Goal: Task Accomplishment & Management: Manage account settings

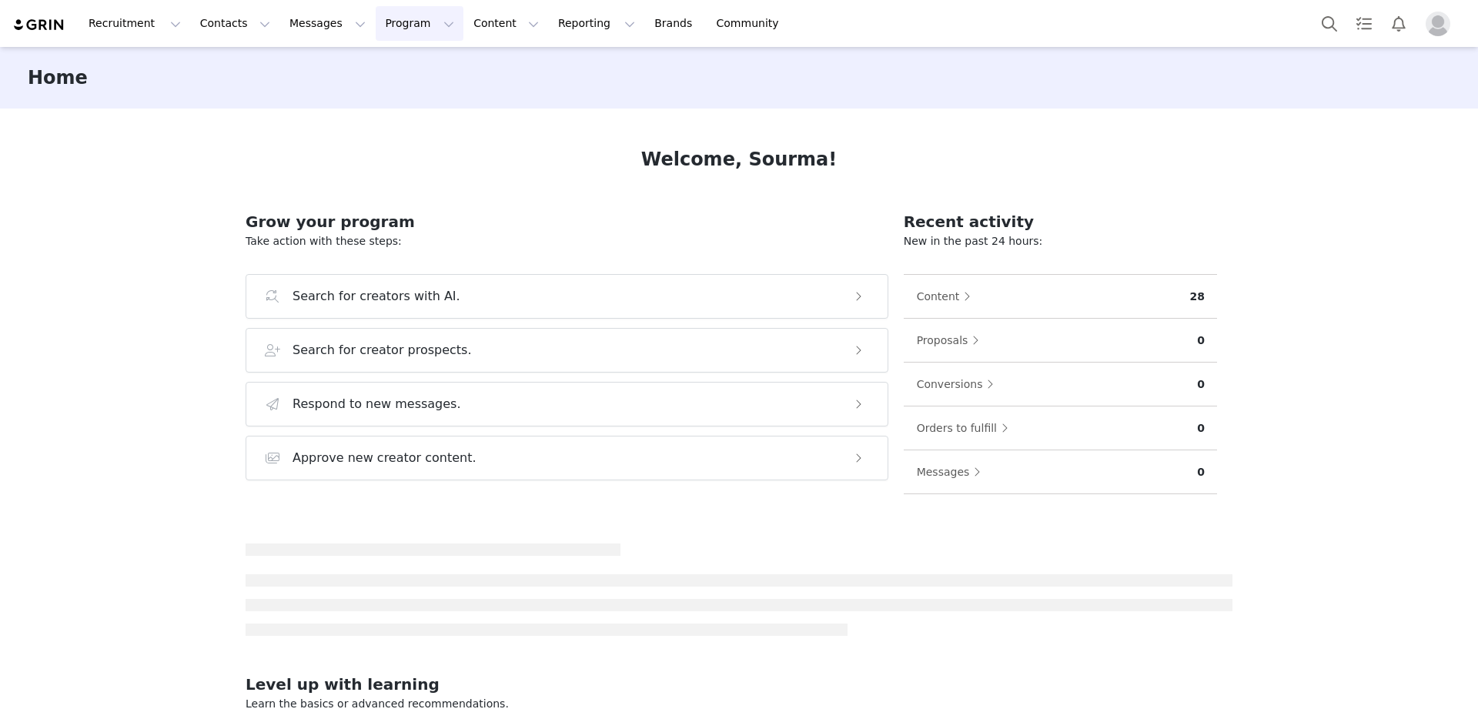
click at [390, 32] on button "Program Program" at bounding box center [420, 23] width 88 height 35
click at [393, 52] on div "Activations Partnerships Payments Affiliates" at bounding box center [412, 111] width 123 height 128
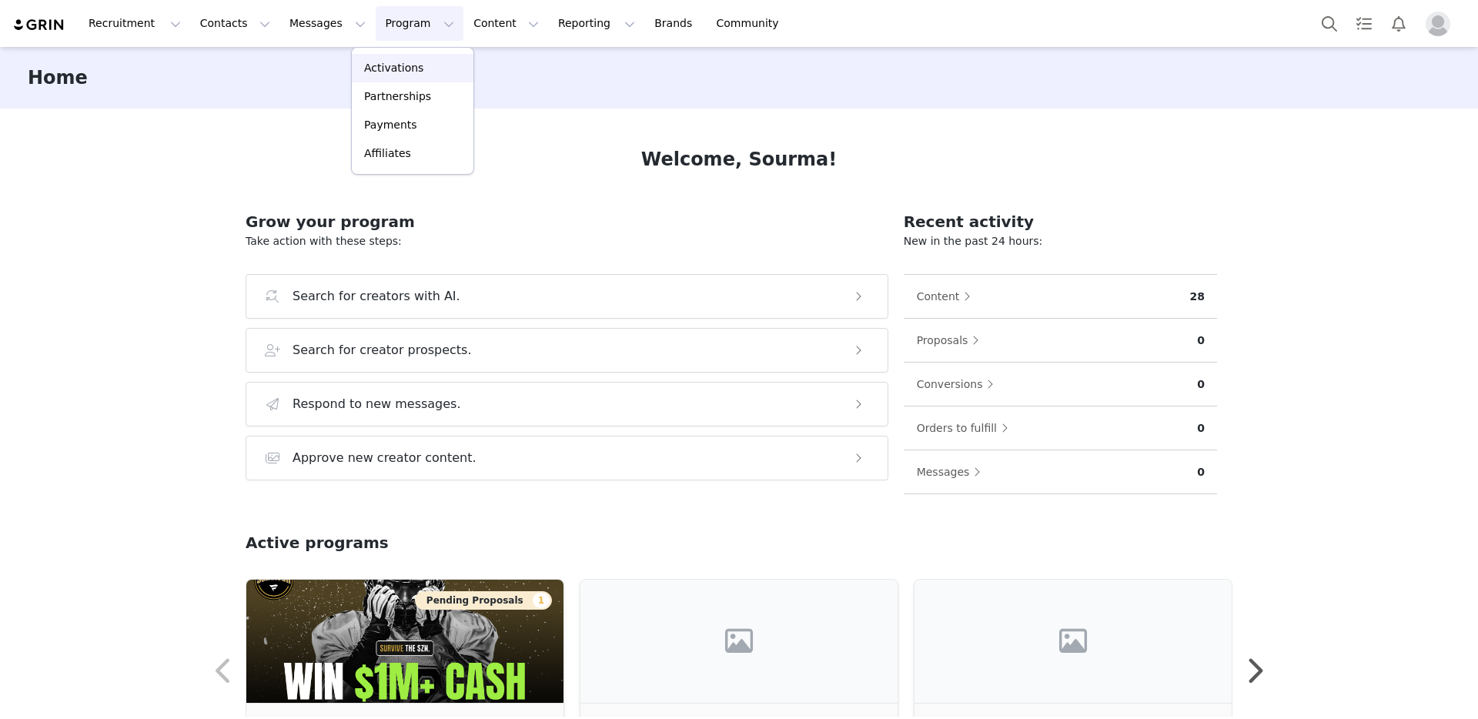
click at [395, 69] on p "Activations" at bounding box center [393, 68] width 59 height 16
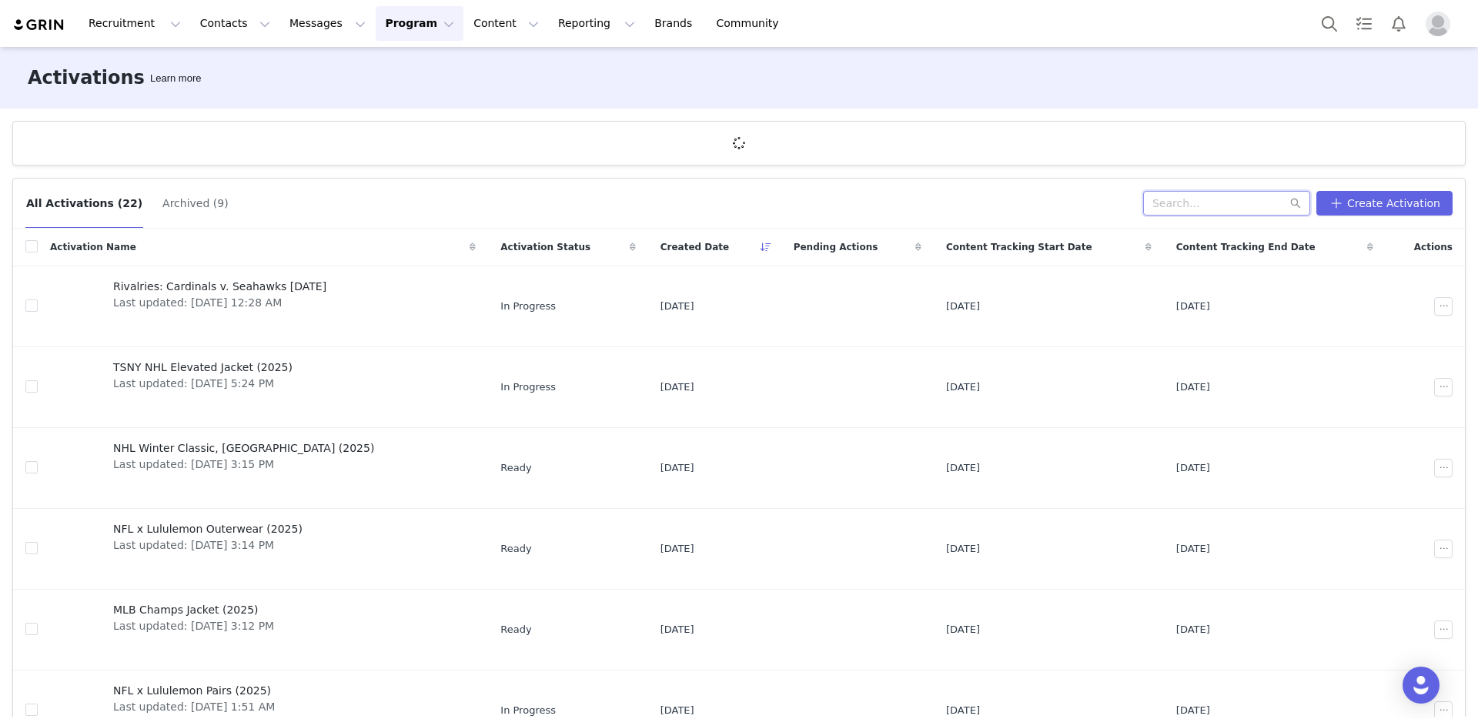
click at [1195, 200] on input "text" at bounding box center [1227, 203] width 167 height 25
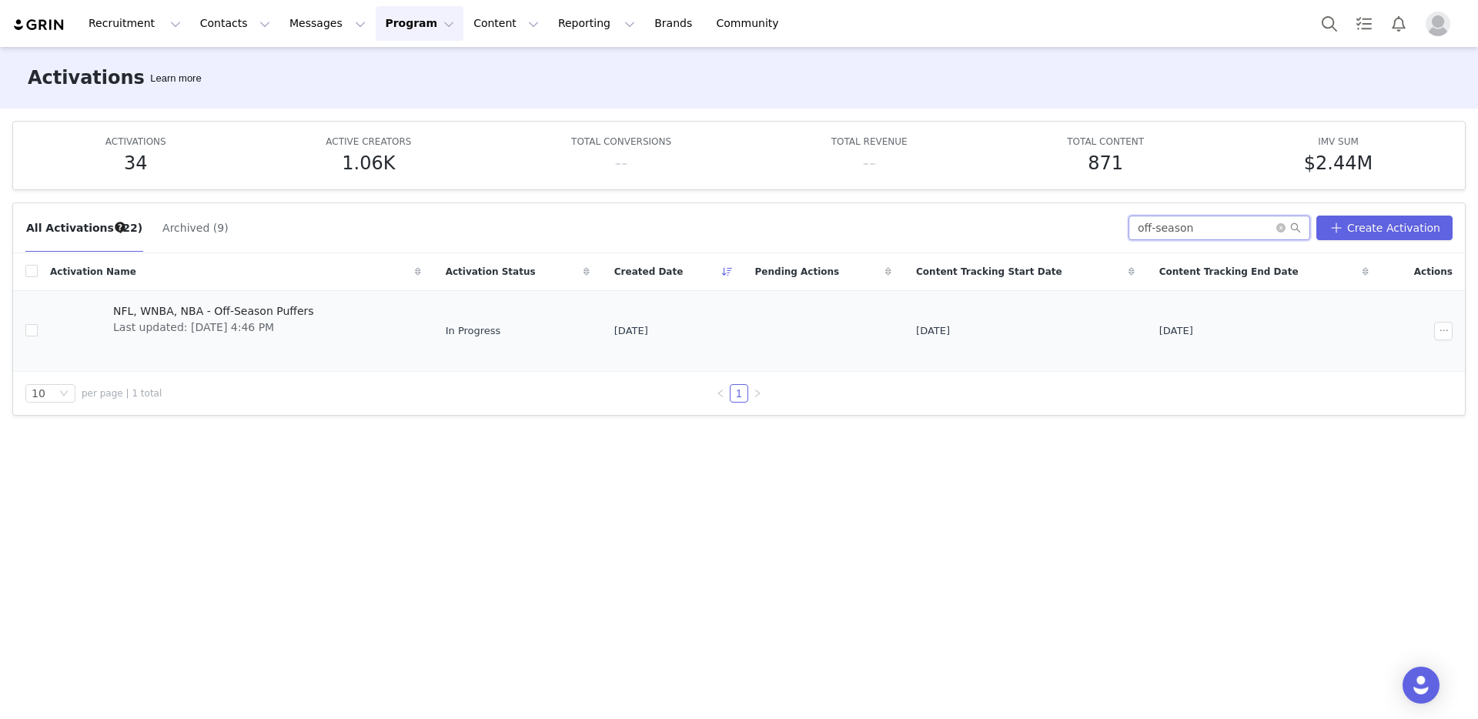
type input "off-season"
click at [127, 321] on span "Last updated: [DATE] 4:46 PM" at bounding box center [213, 328] width 201 height 16
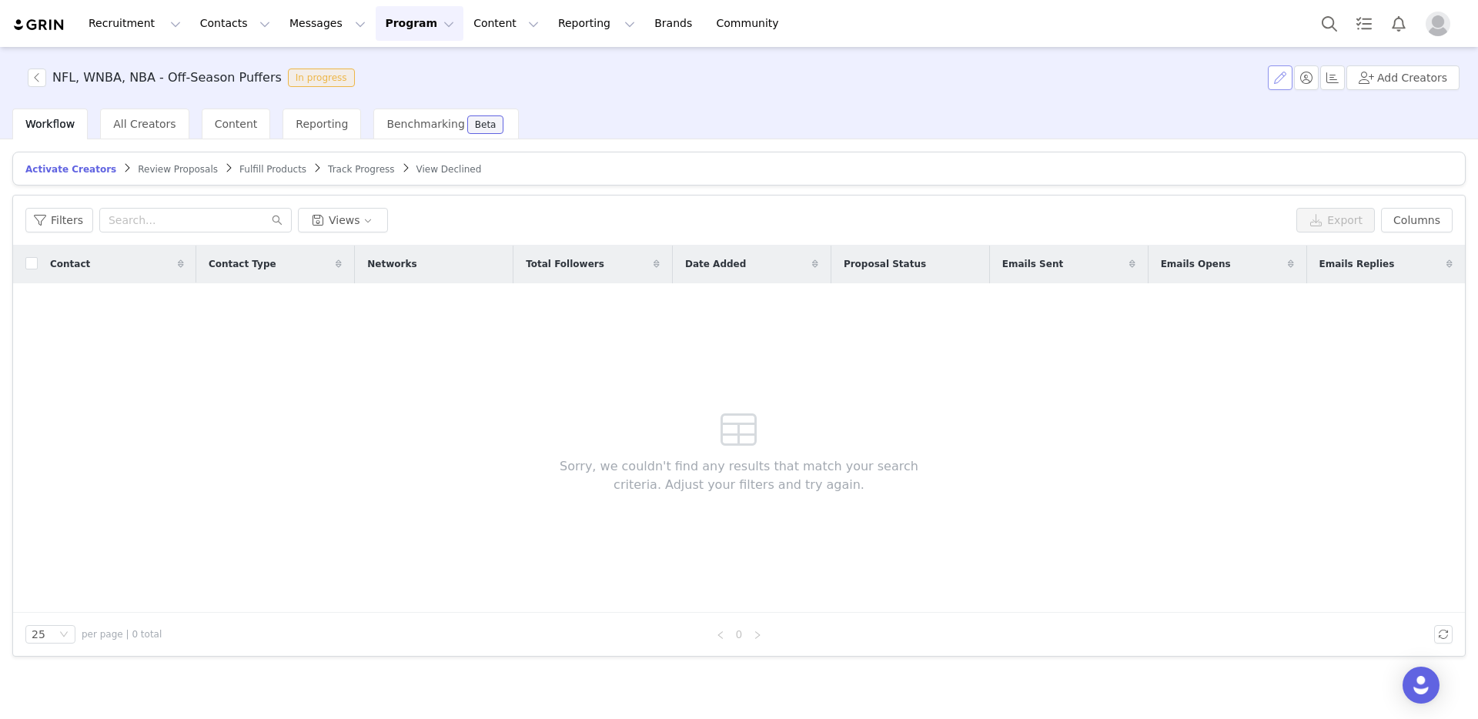
click at [1287, 79] on button "button" at bounding box center [1280, 77] width 25 height 25
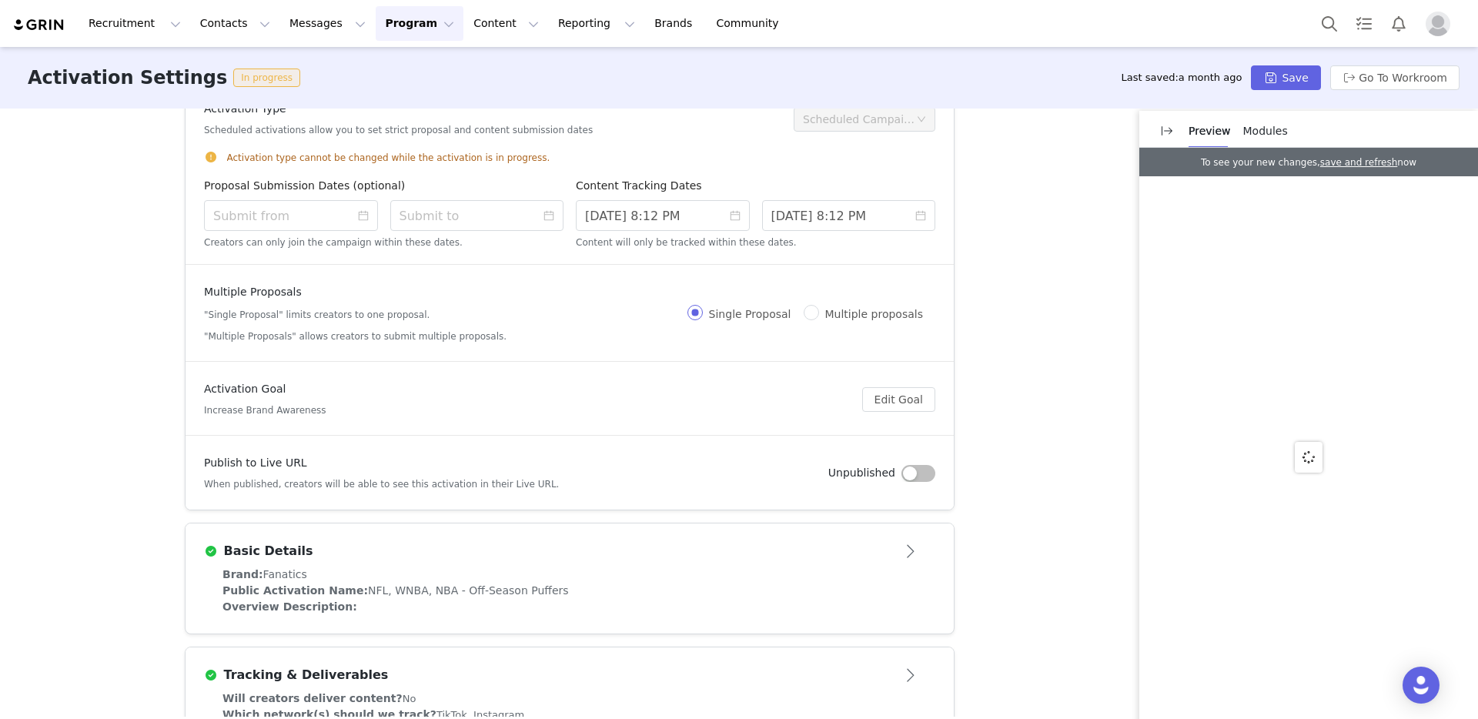
scroll to position [99, 0]
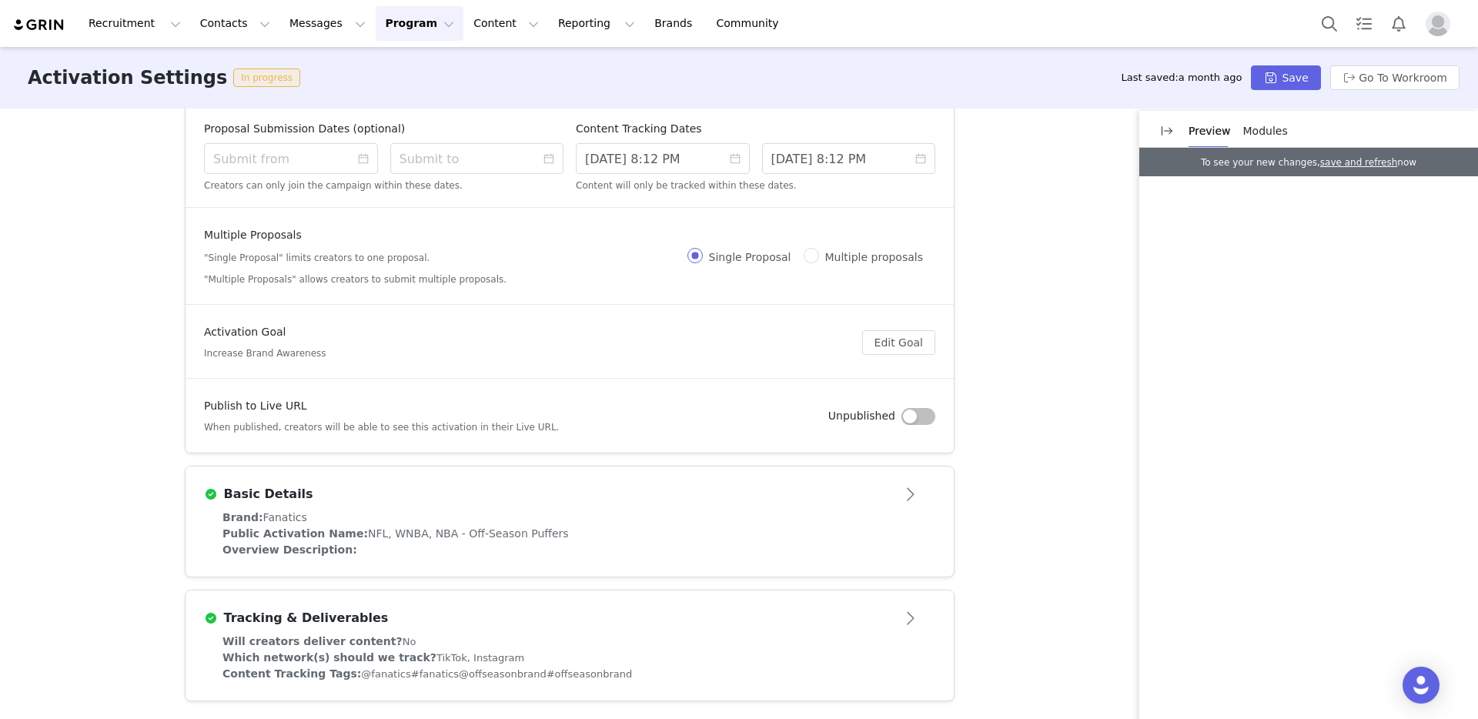
click at [447, 618] on div "Tracking & Deliverables" at bounding box center [544, 618] width 681 height 18
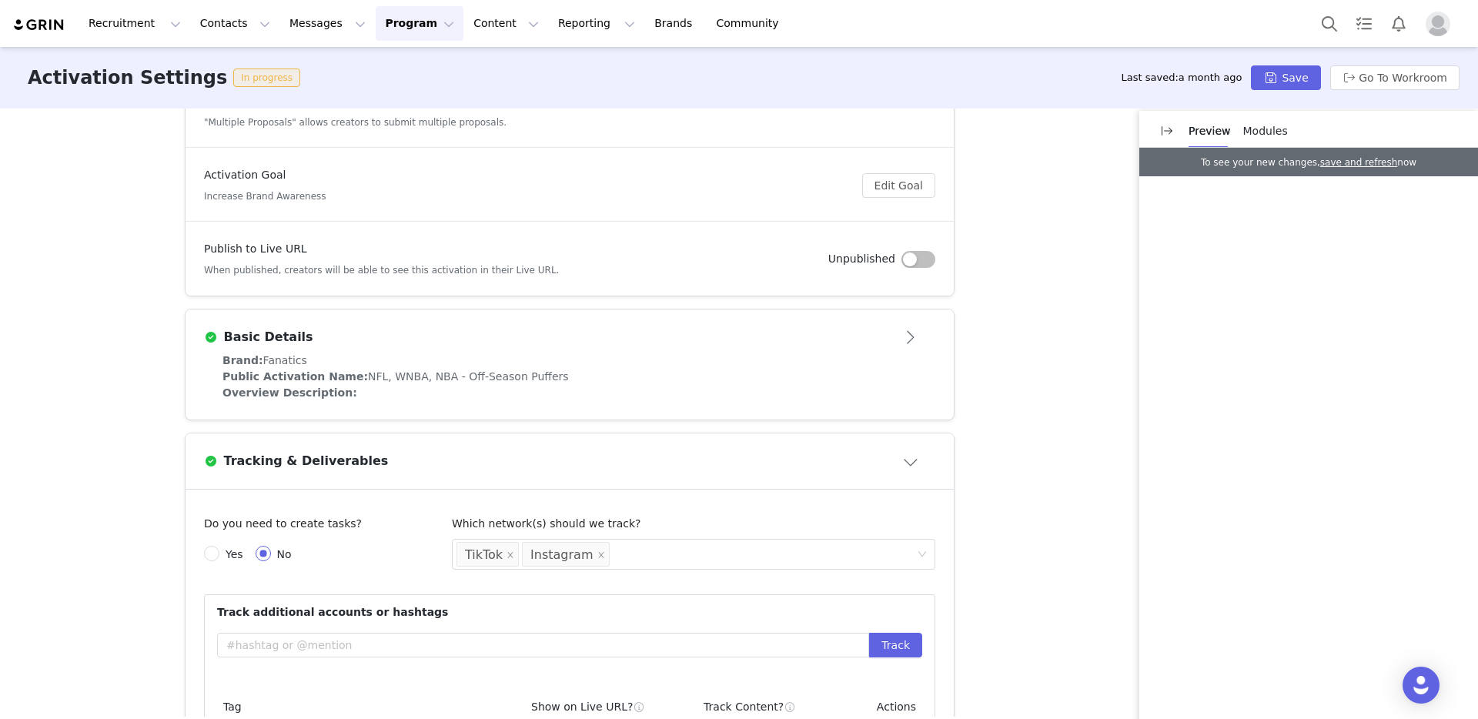
scroll to position [527, 0]
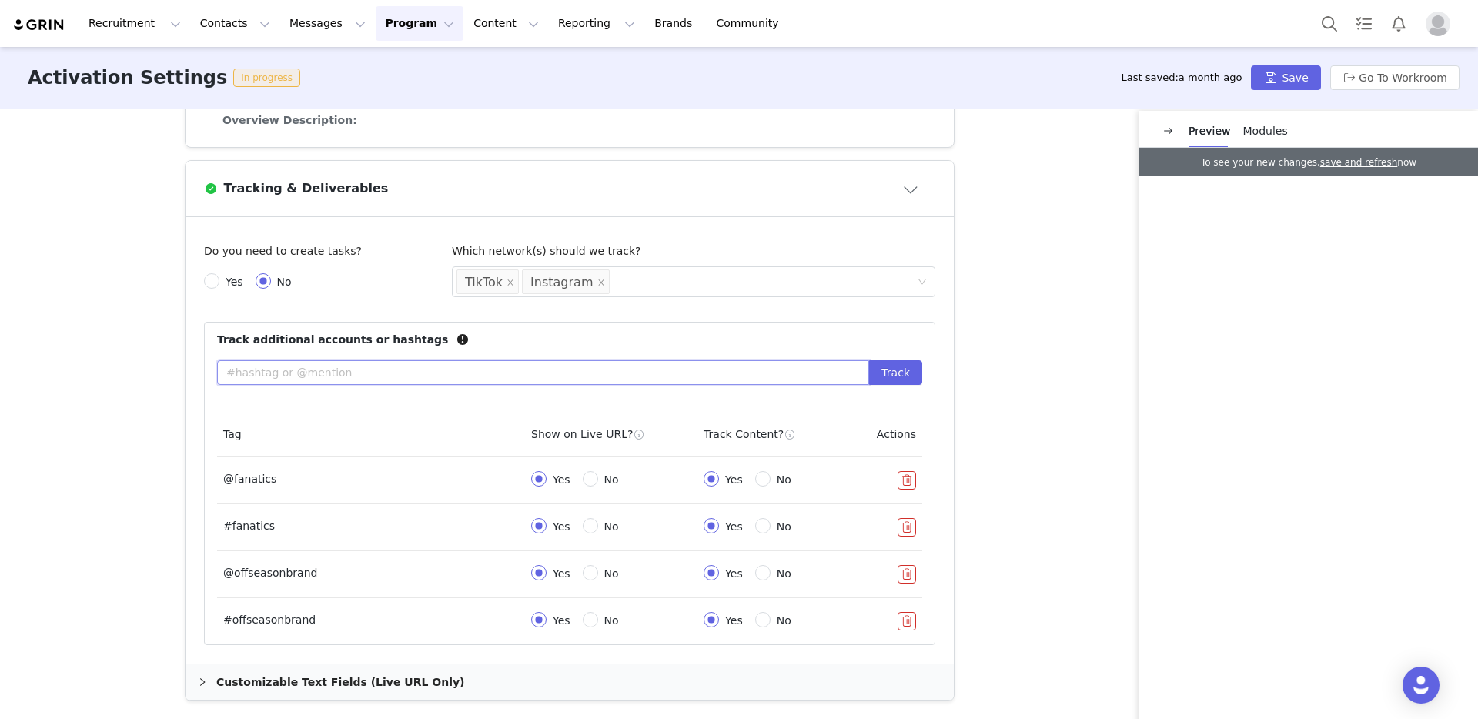
click at [347, 377] on input "text" at bounding box center [543, 372] width 652 height 25
click at [283, 371] on input "text" at bounding box center [543, 372] width 652 height 25
paste input "#GiftedByFanatics"
type input "#GiftedByFanatics"
click at [882, 372] on button "Track" at bounding box center [895, 372] width 53 height 25
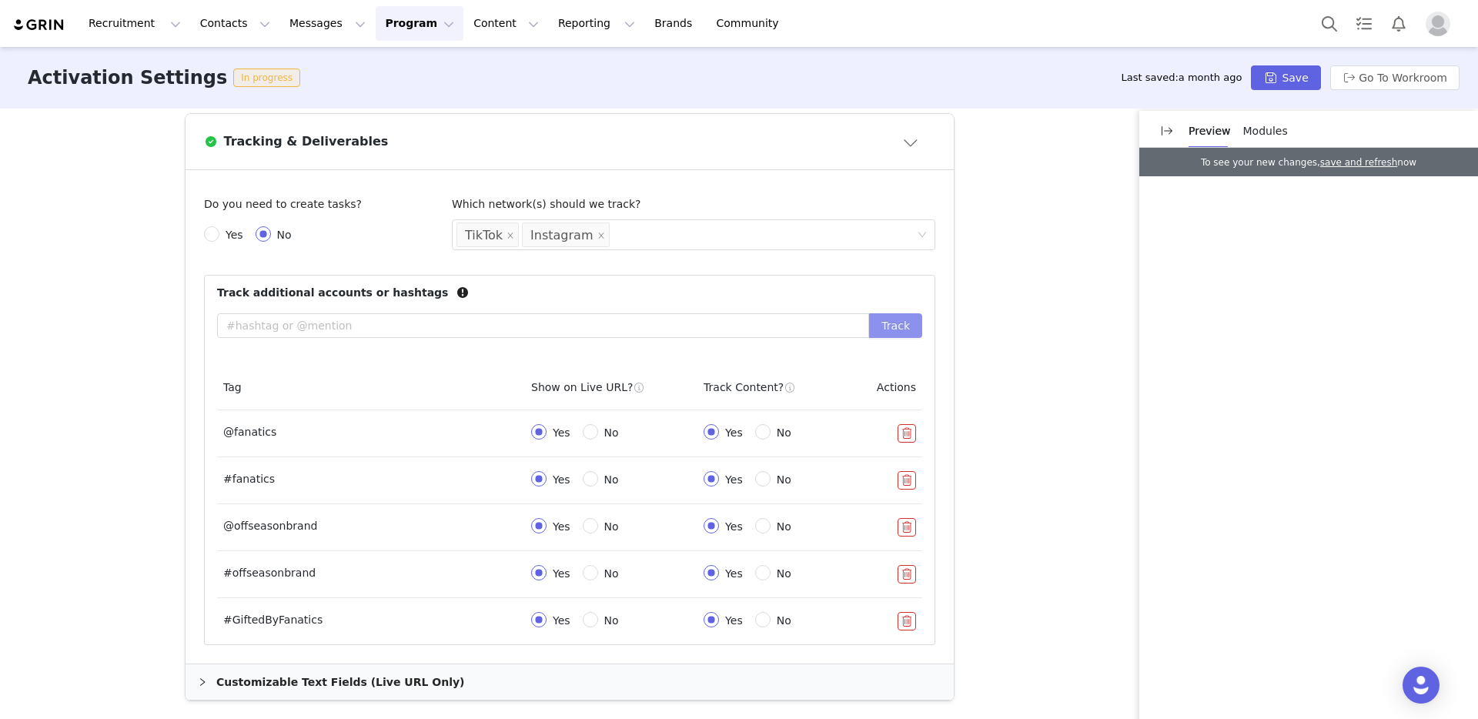
scroll to position [574, 0]
click at [1282, 80] on button "Save" at bounding box center [1285, 77] width 69 height 25
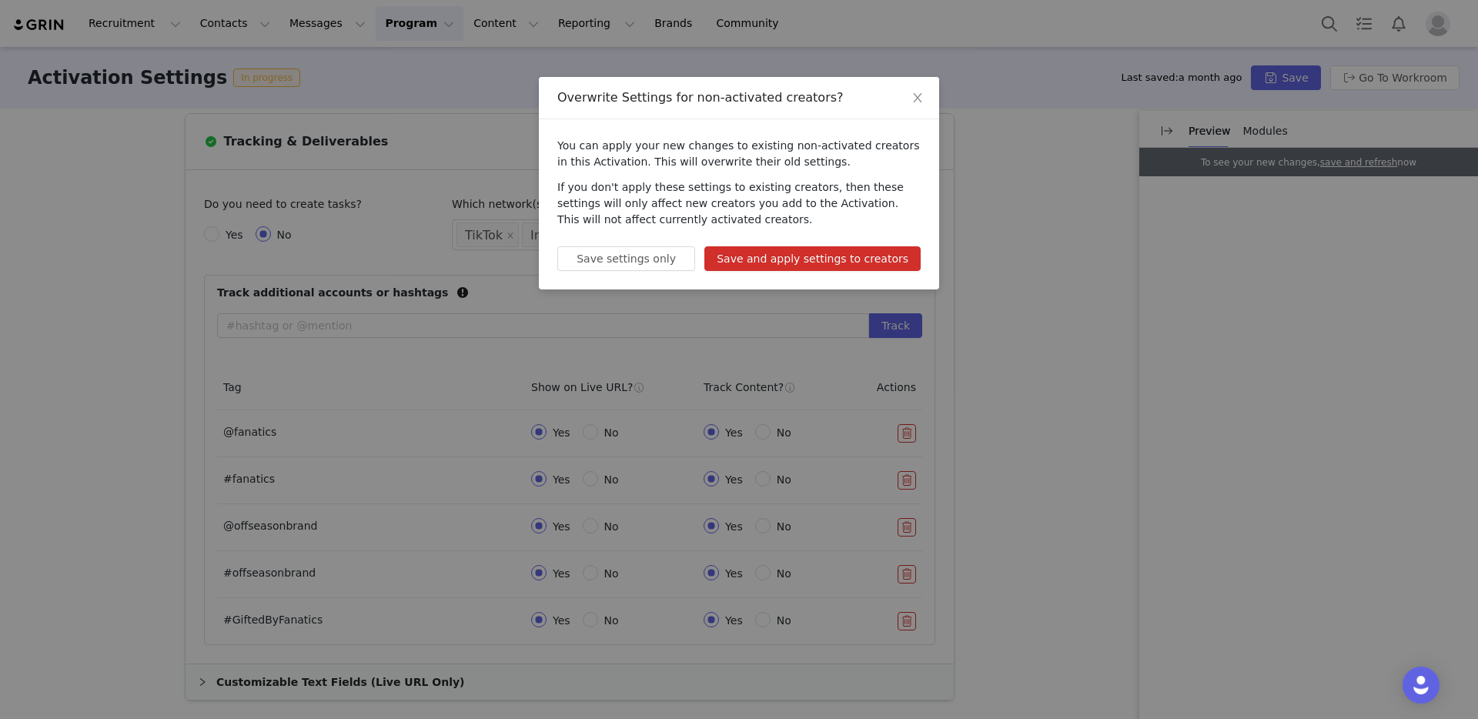
click at [812, 265] on button "Save and apply settings to creators" at bounding box center [813, 258] width 216 height 25
